Goal: Find specific page/section

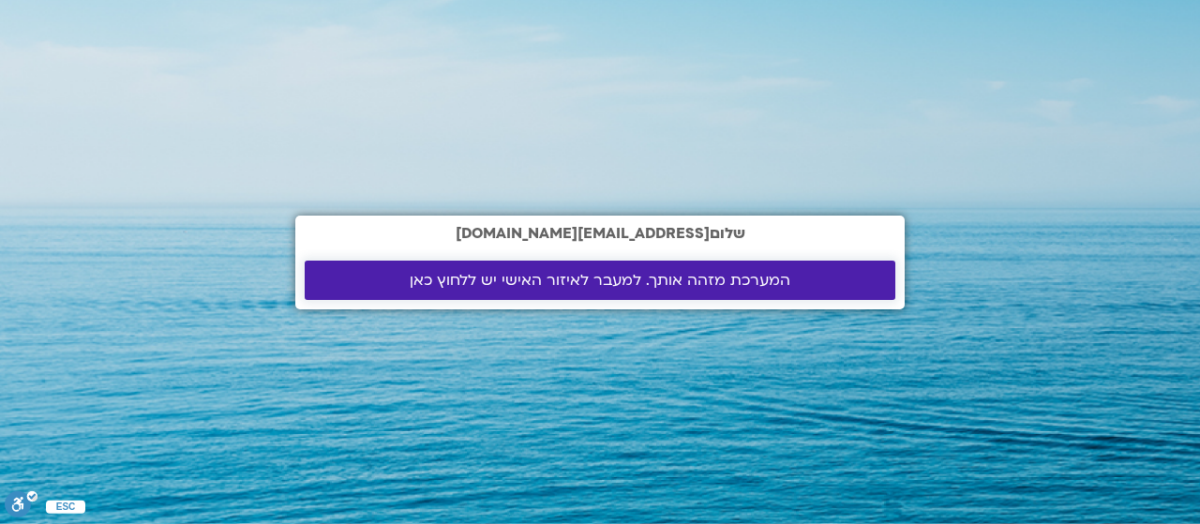
click at [746, 284] on span "המערכת מזהה אותך. למעבר לאיזור האישי יש ללחוץ כאן" at bounding box center [600, 280] width 381 height 17
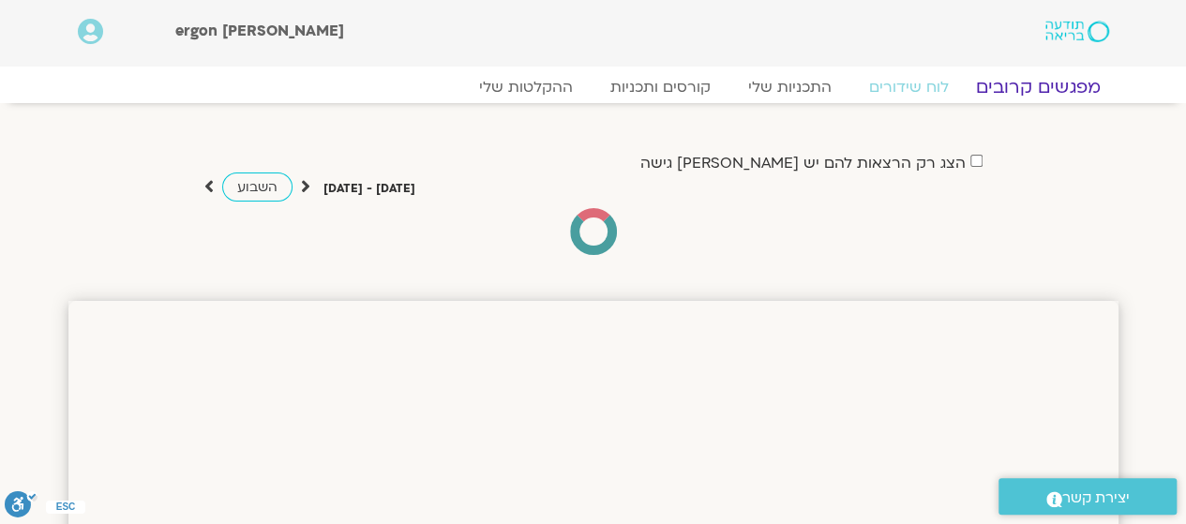
click at [1067, 87] on link "מפגשים קרובים" at bounding box center [1038, 87] width 170 height 23
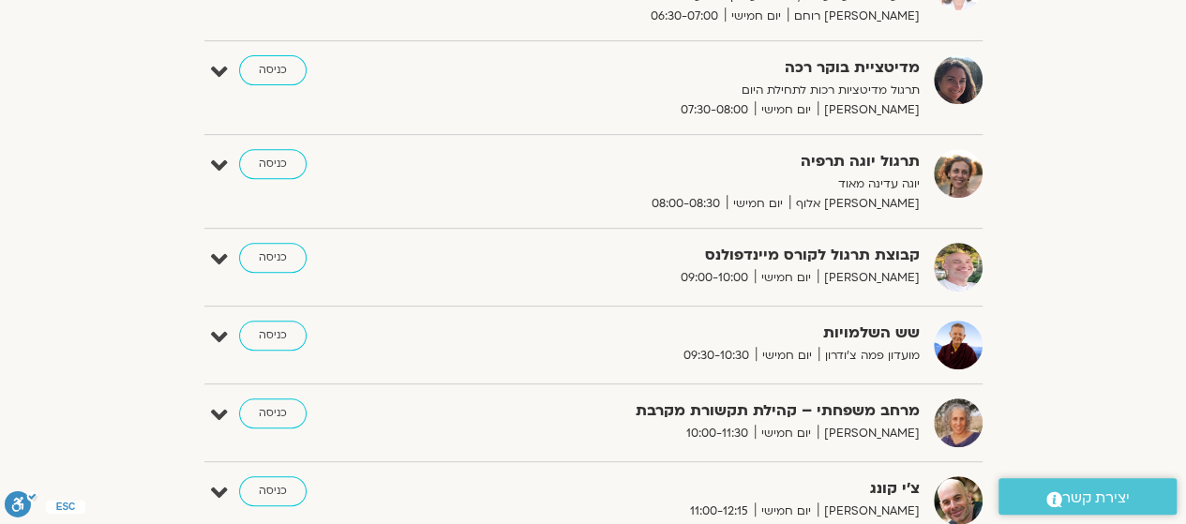
scroll to position [375, 0]
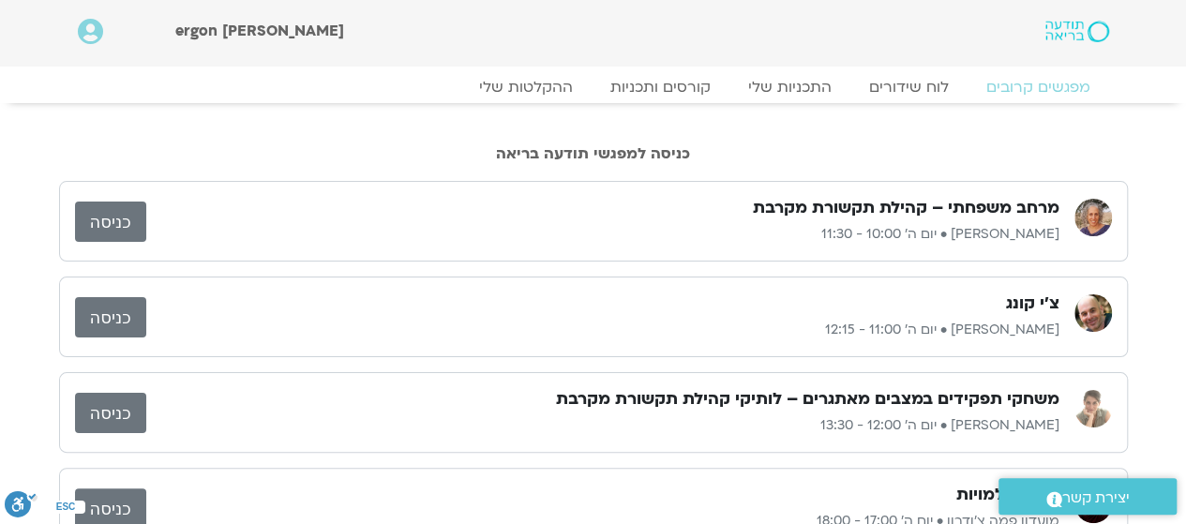
click at [117, 217] on link "כניסה" at bounding box center [110, 222] width 71 height 40
